Goal: Task Accomplishment & Management: Use online tool/utility

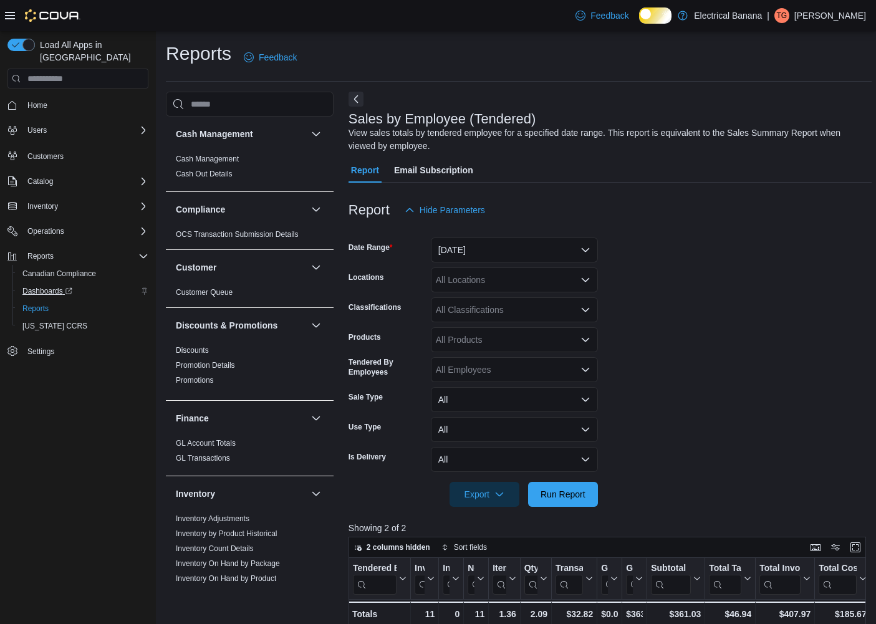
scroll to position [277, 0]
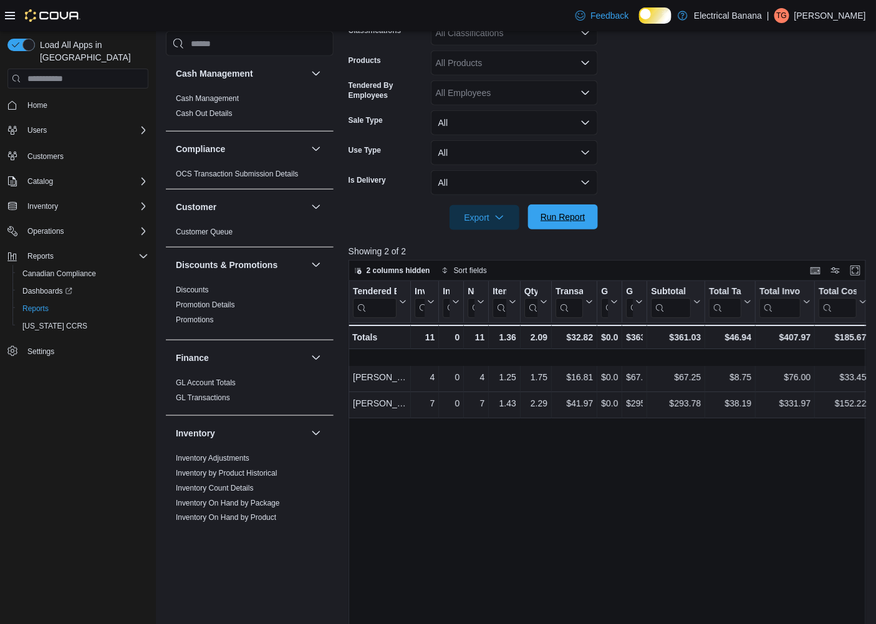
click at [577, 223] on span "Run Report" at bounding box center [563, 217] width 45 height 12
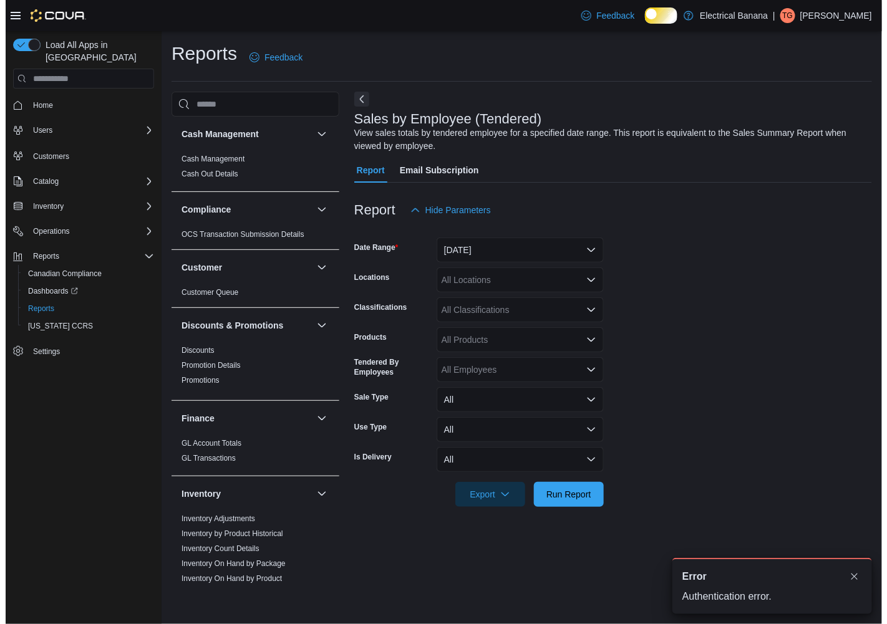
scroll to position [0, 0]
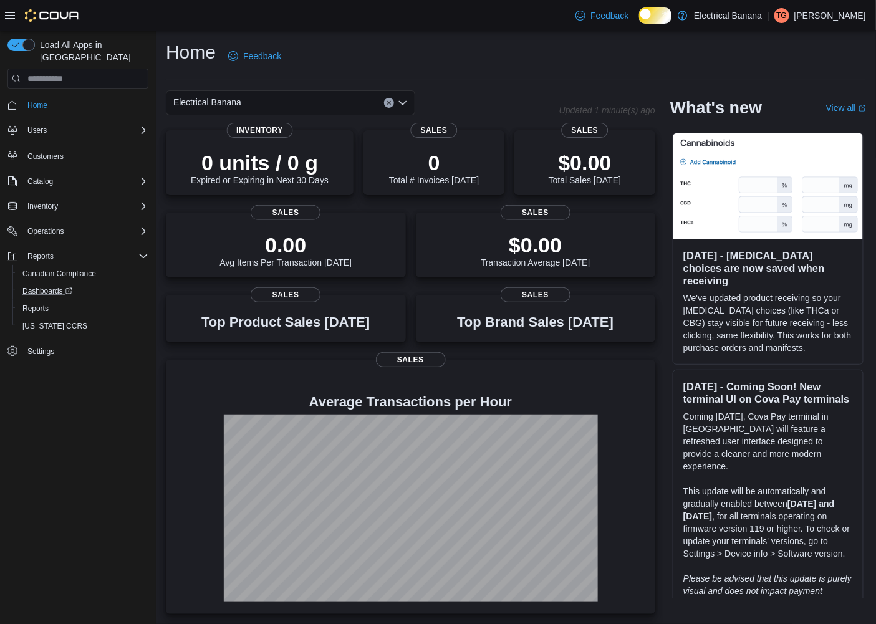
scroll to position [57, 0]
click at [46, 304] on span "Reports" at bounding box center [35, 309] width 26 height 10
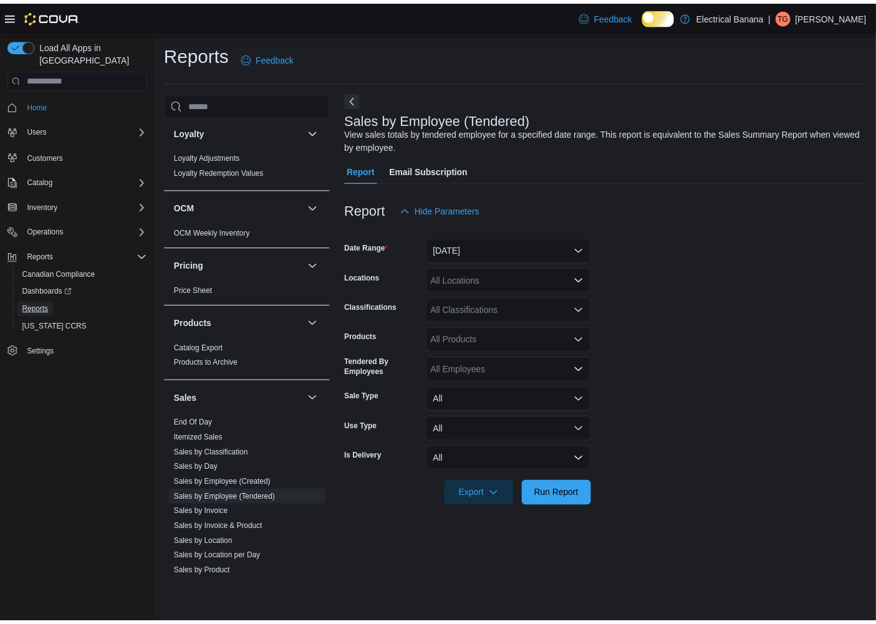
scroll to position [805, 0]
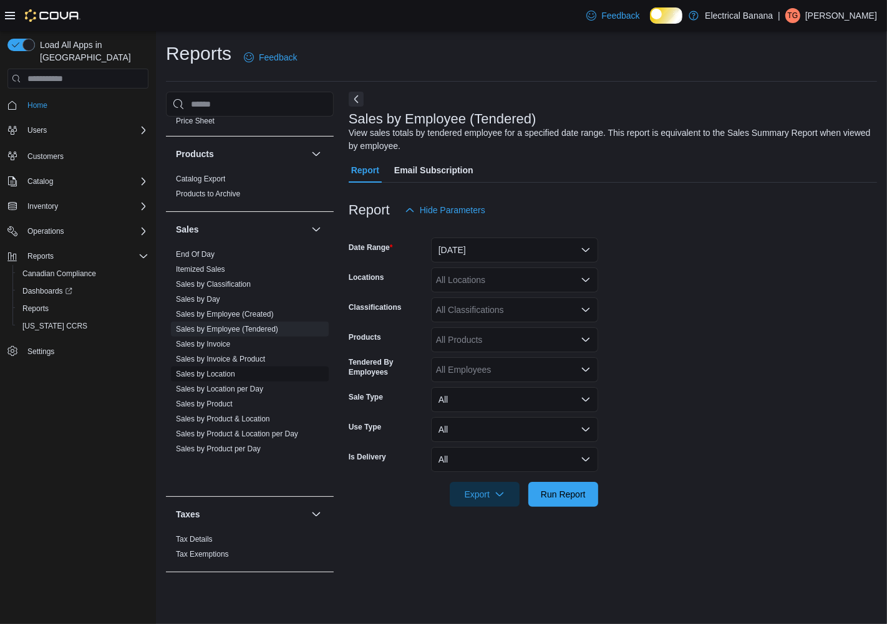
click at [235, 378] on link "Sales by Location" at bounding box center [205, 374] width 59 height 9
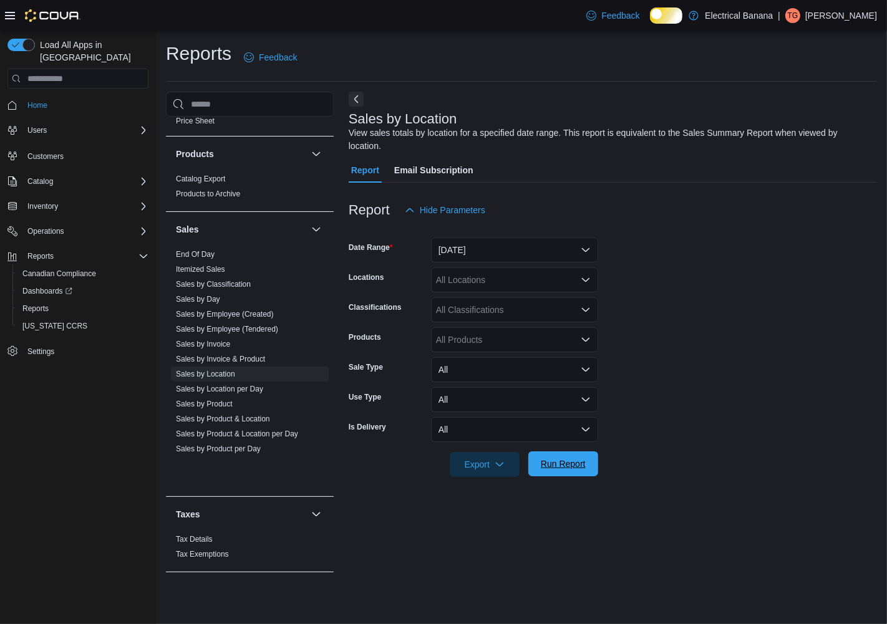
click at [554, 470] on span "Run Report" at bounding box center [563, 464] width 45 height 12
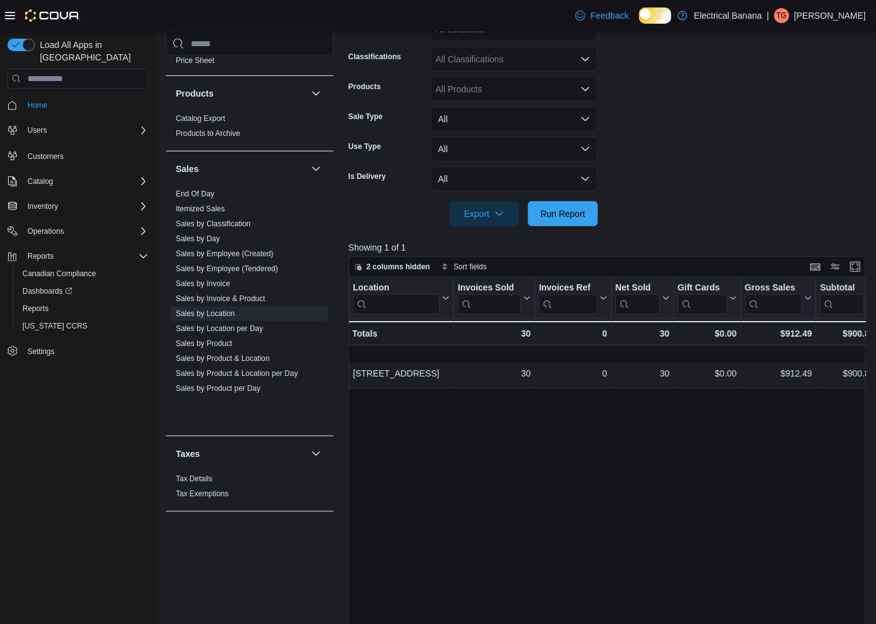
scroll to position [277, 0]
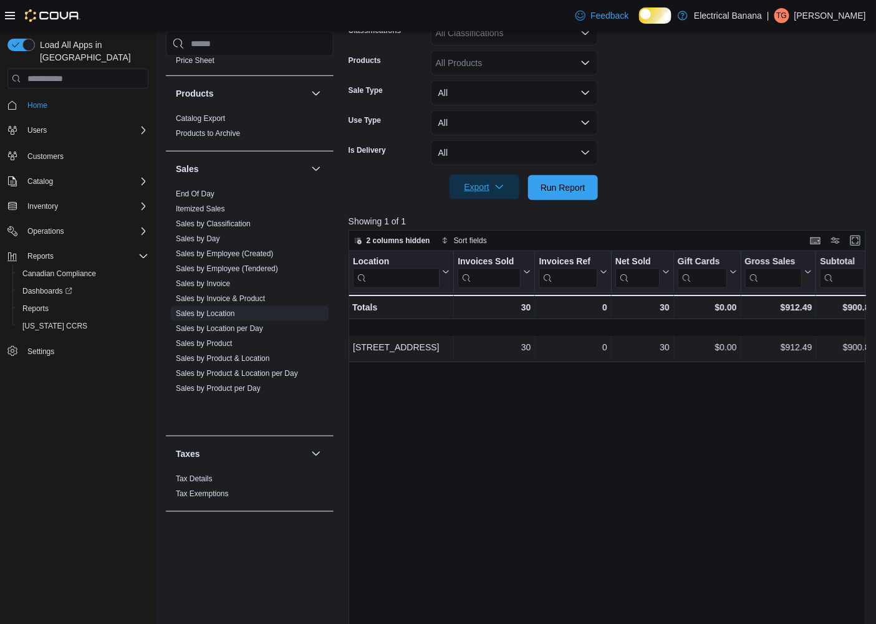
click at [472, 192] on span "Export" at bounding box center [484, 187] width 55 height 25
click at [465, 226] on span "Export to Excel" at bounding box center [478, 223] width 56 height 10
click at [674, 128] on form "Date Range [DATE] Locations All Locations Classifications All Classifications P…" at bounding box center [610, 73] width 523 height 254
